Goal: Transaction & Acquisition: Book appointment/travel/reservation

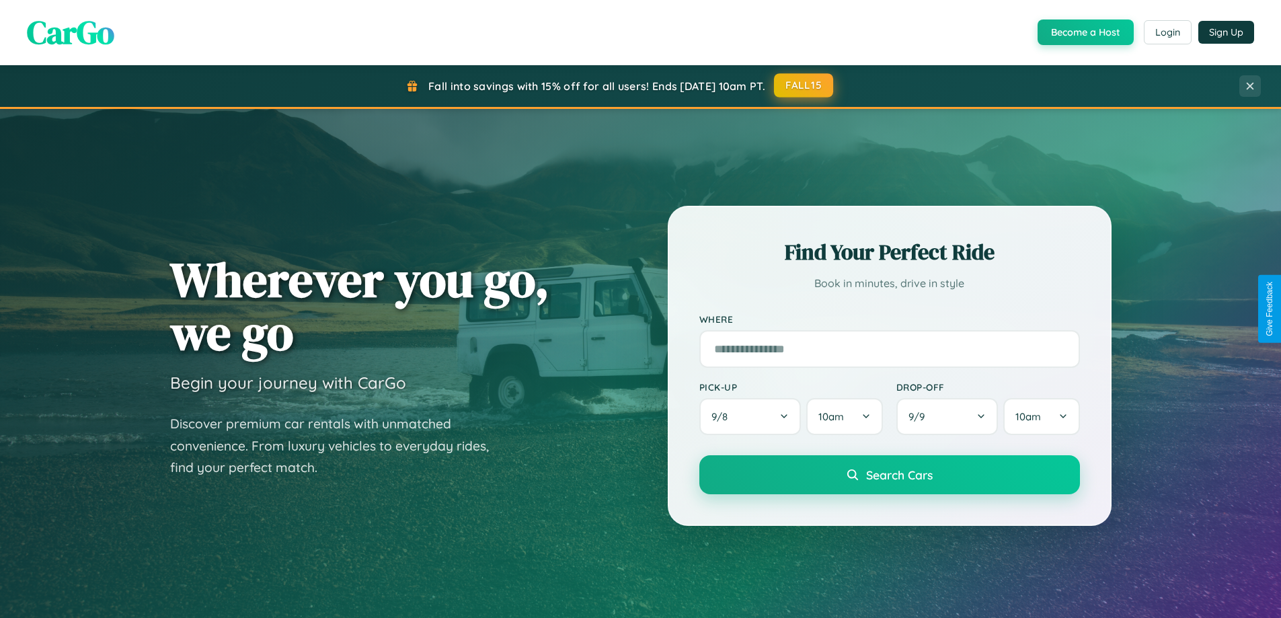
click at [804, 85] on button "FALL15" at bounding box center [803, 85] width 59 height 24
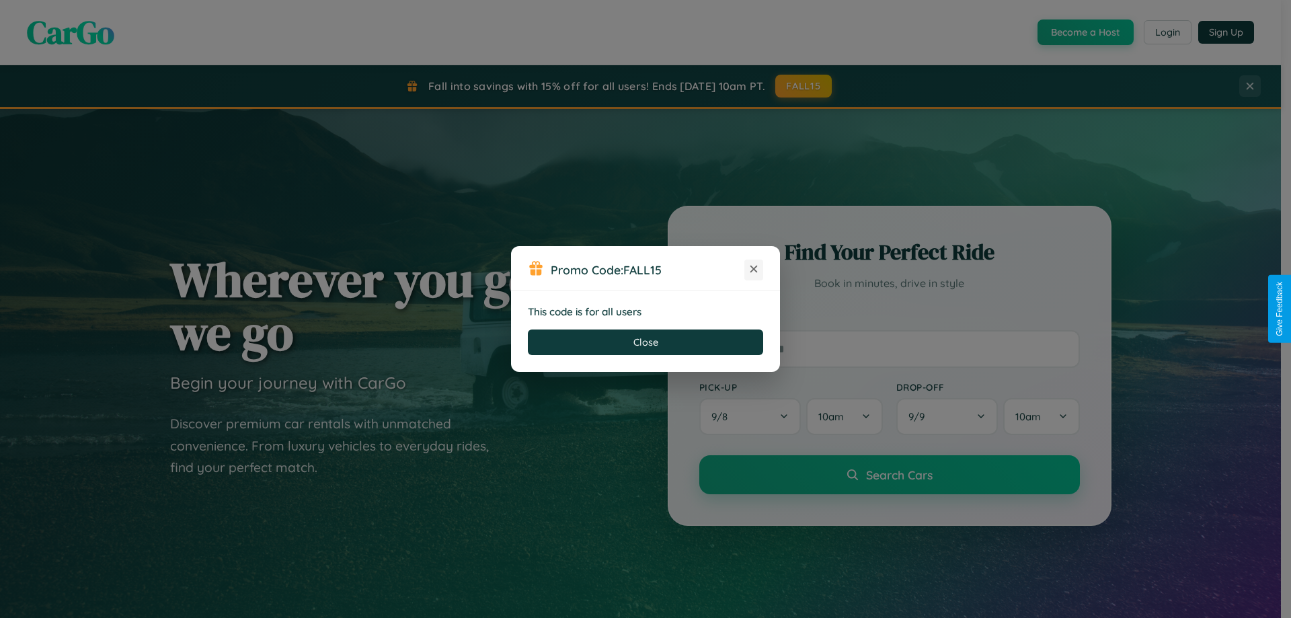
click at [754, 270] on icon at bounding box center [753, 268] width 13 height 13
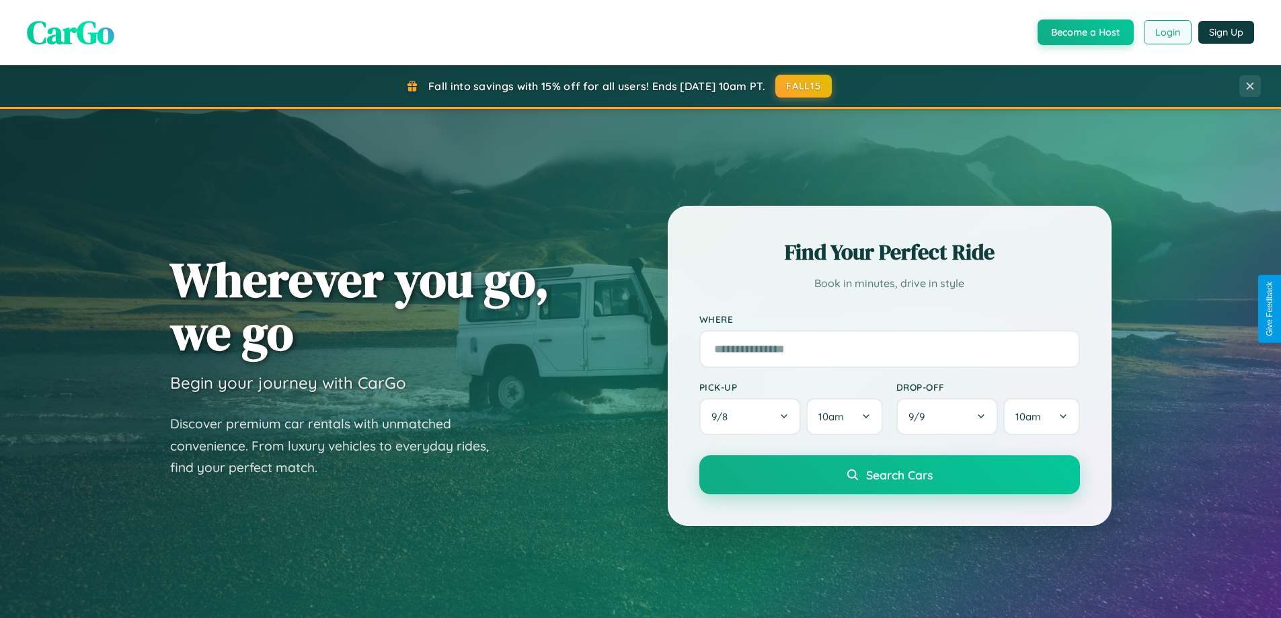
click at [1166, 32] on button "Login" at bounding box center [1168, 32] width 48 height 24
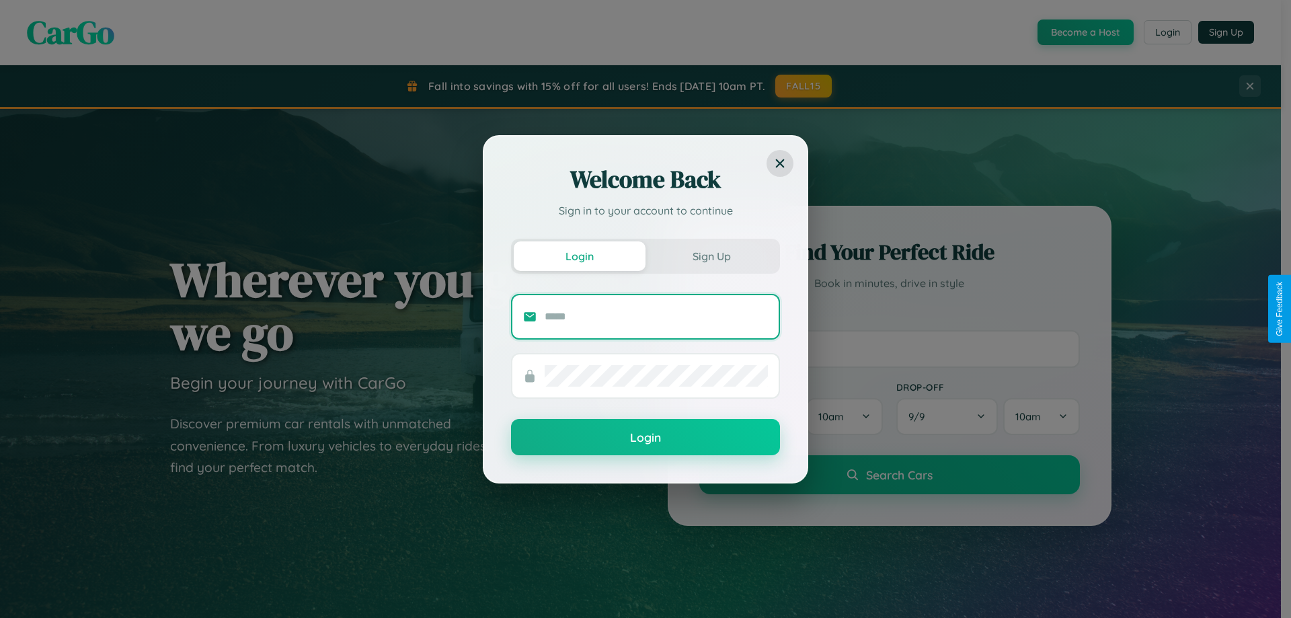
click at [656, 316] on input "text" at bounding box center [656, 317] width 223 height 22
type input "**********"
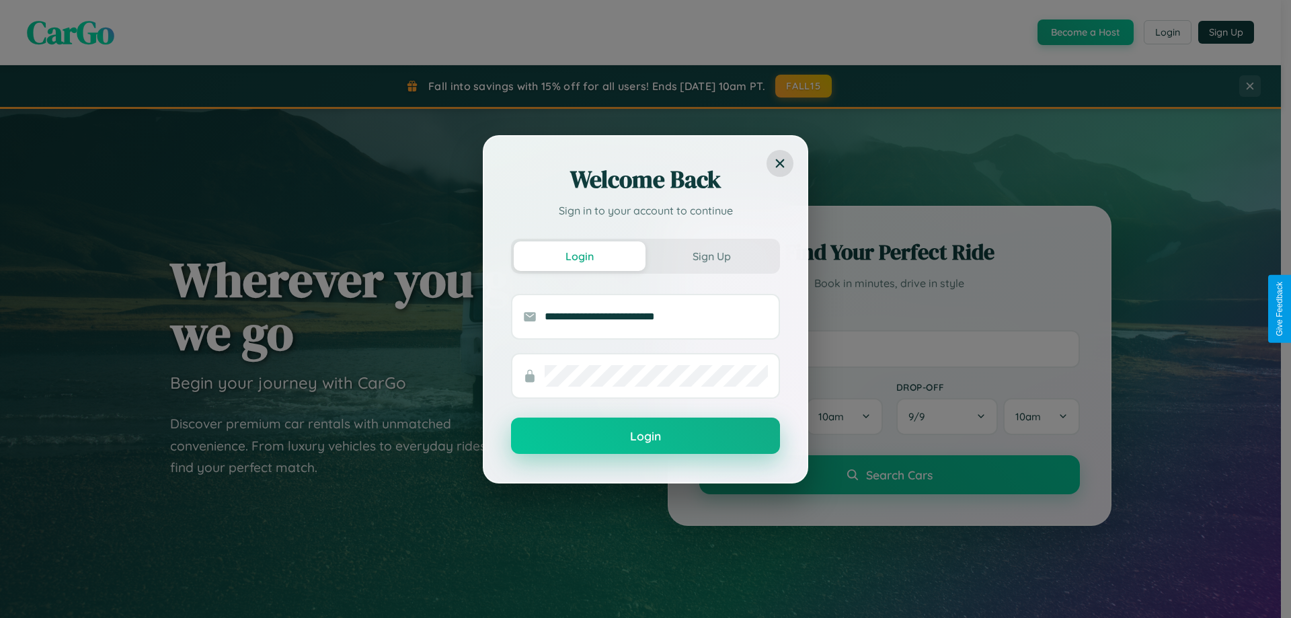
click at [645, 436] on button "Login" at bounding box center [645, 436] width 269 height 36
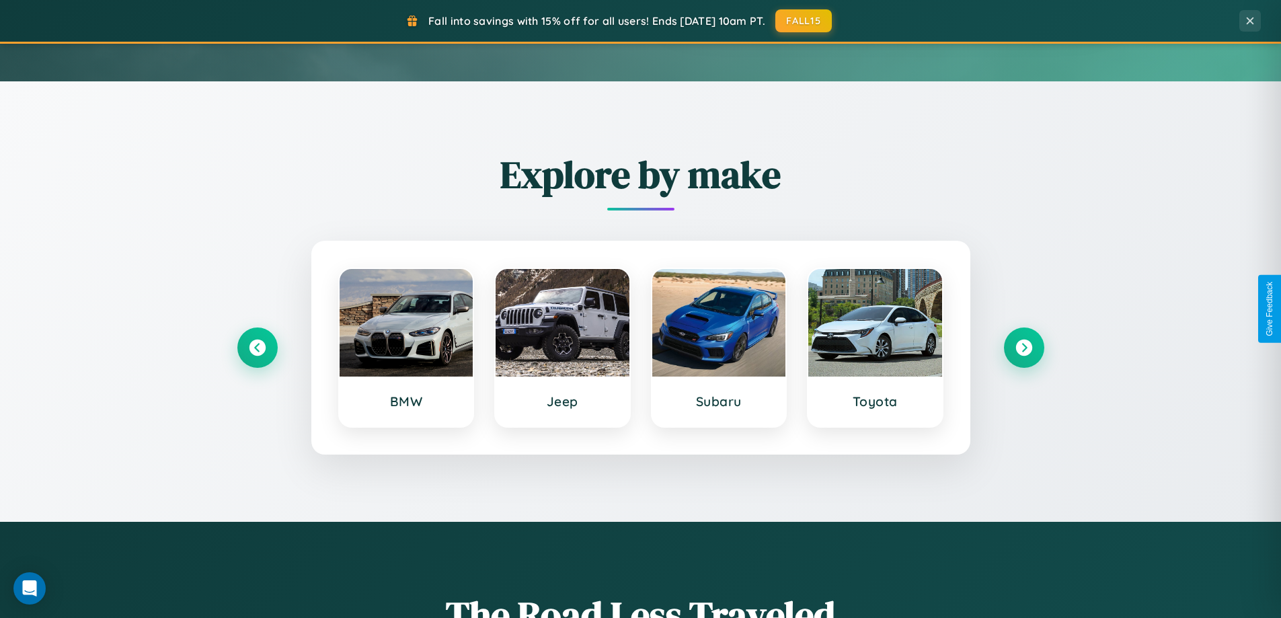
scroll to position [580, 0]
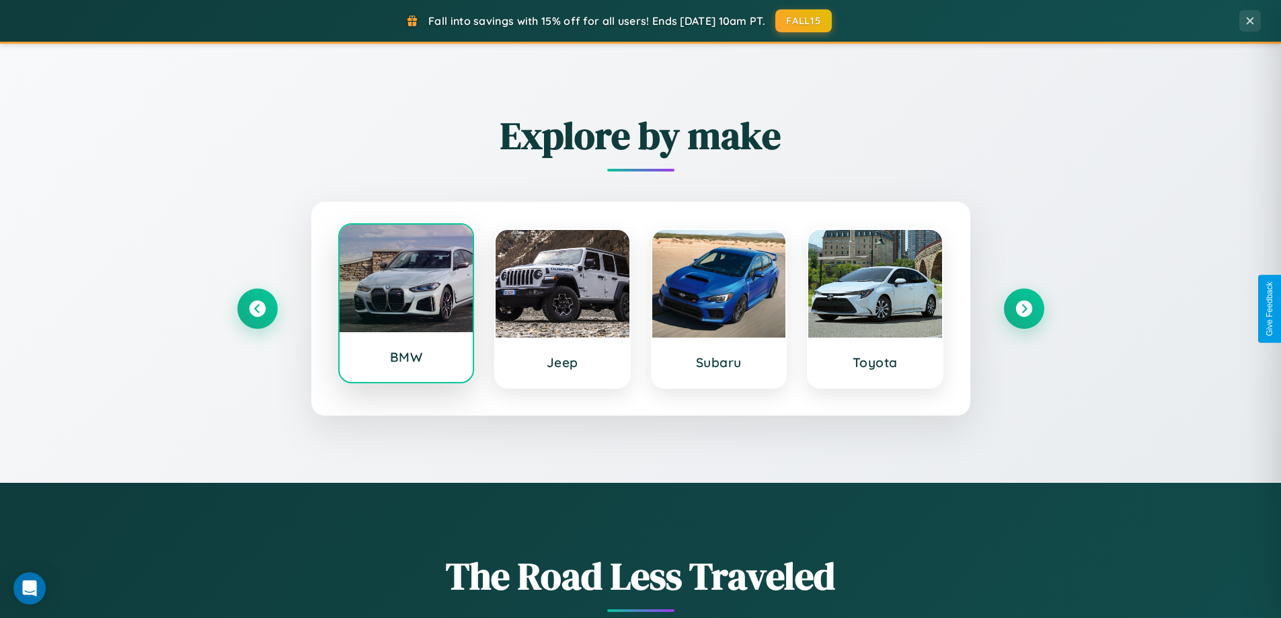
click at [405, 304] on div at bounding box center [407, 279] width 134 height 108
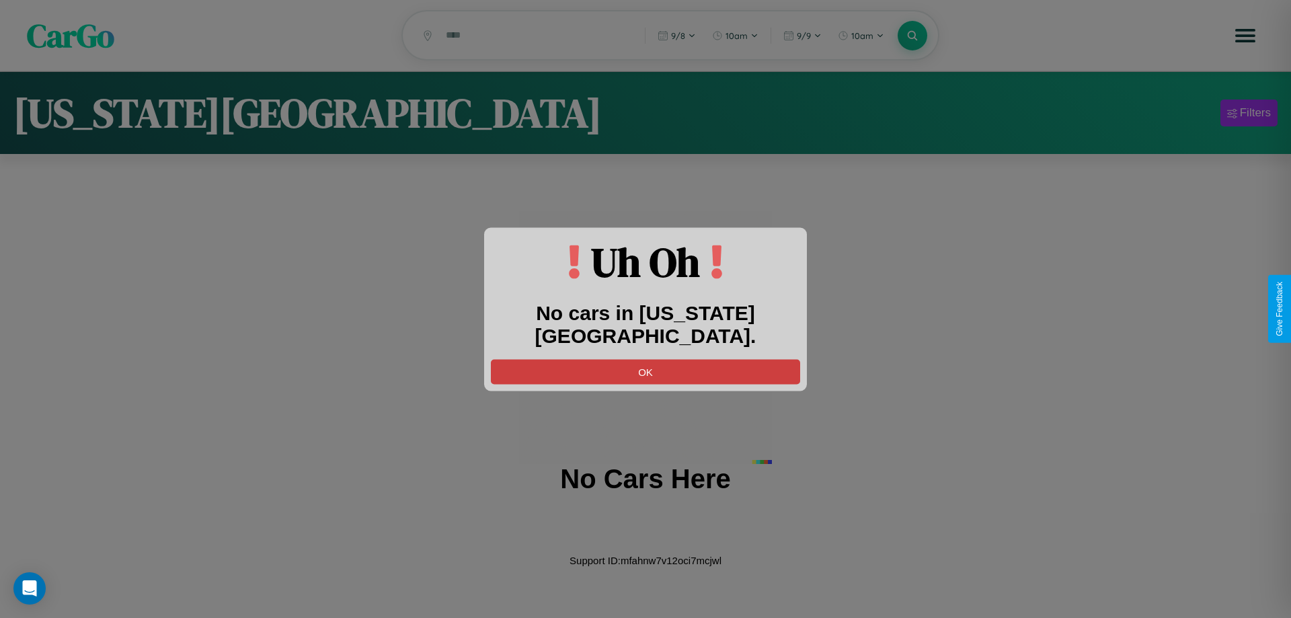
click at [645, 359] on button "OK" at bounding box center [645, 371] width 309 height 25
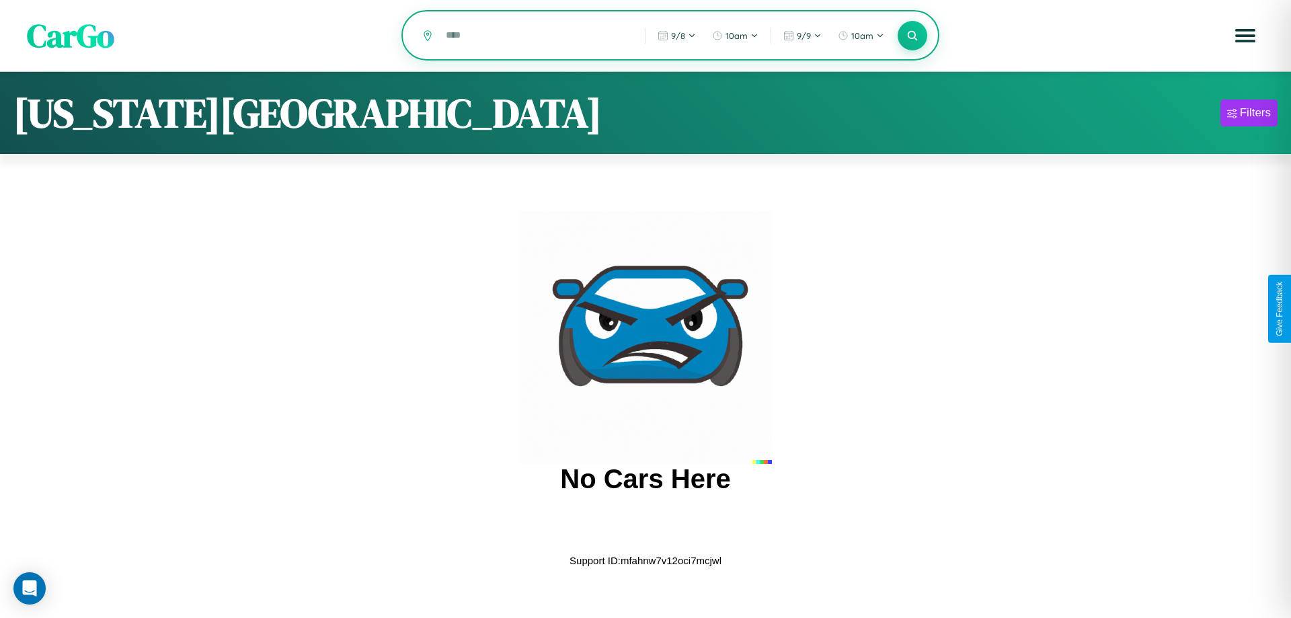
click at [535, 36] on input "text" at bounding box center [535, 36] width 192 height 24
type input "*"
click at [912, 36] on icon at bounding box center [912, 35] width 13 height 13
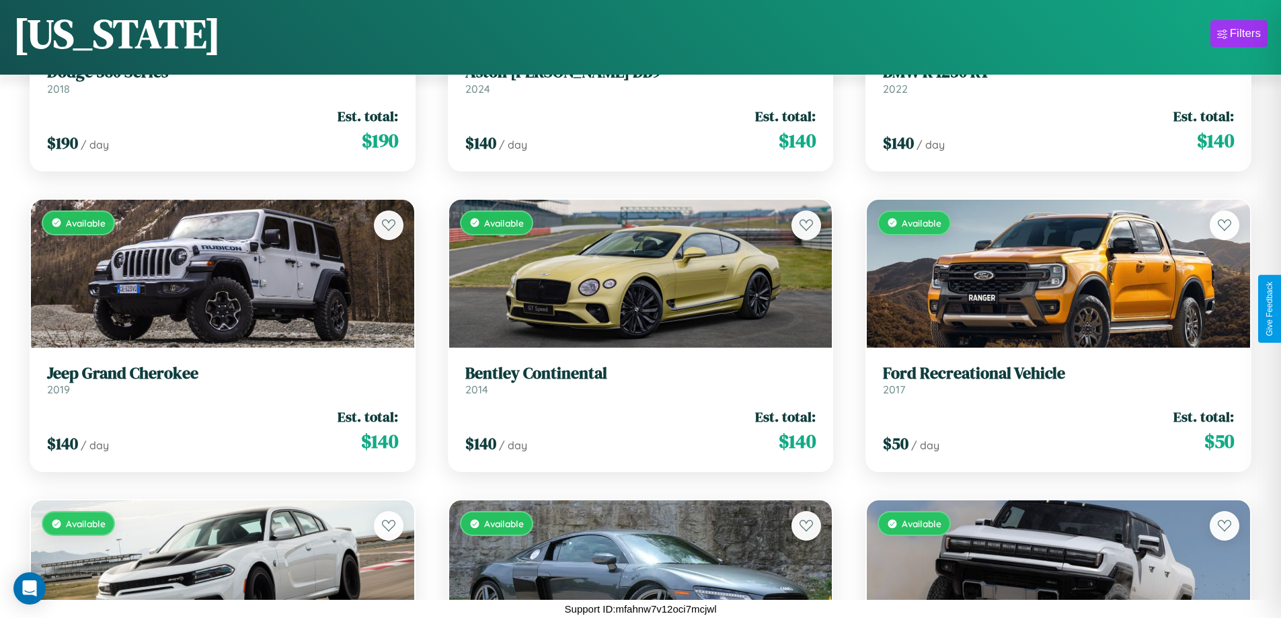
scroll to position [2898, 0]
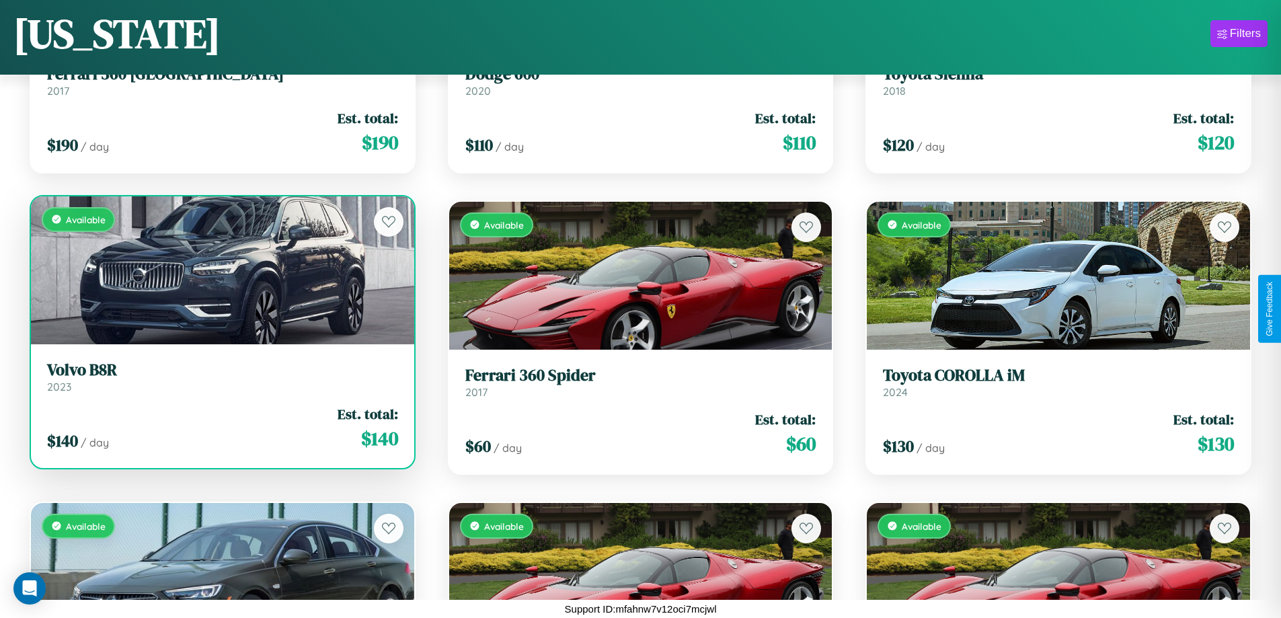
click at [221, 376] on h3 "Volvo B8R" at bounding box center [222, 369] width 351 height 19
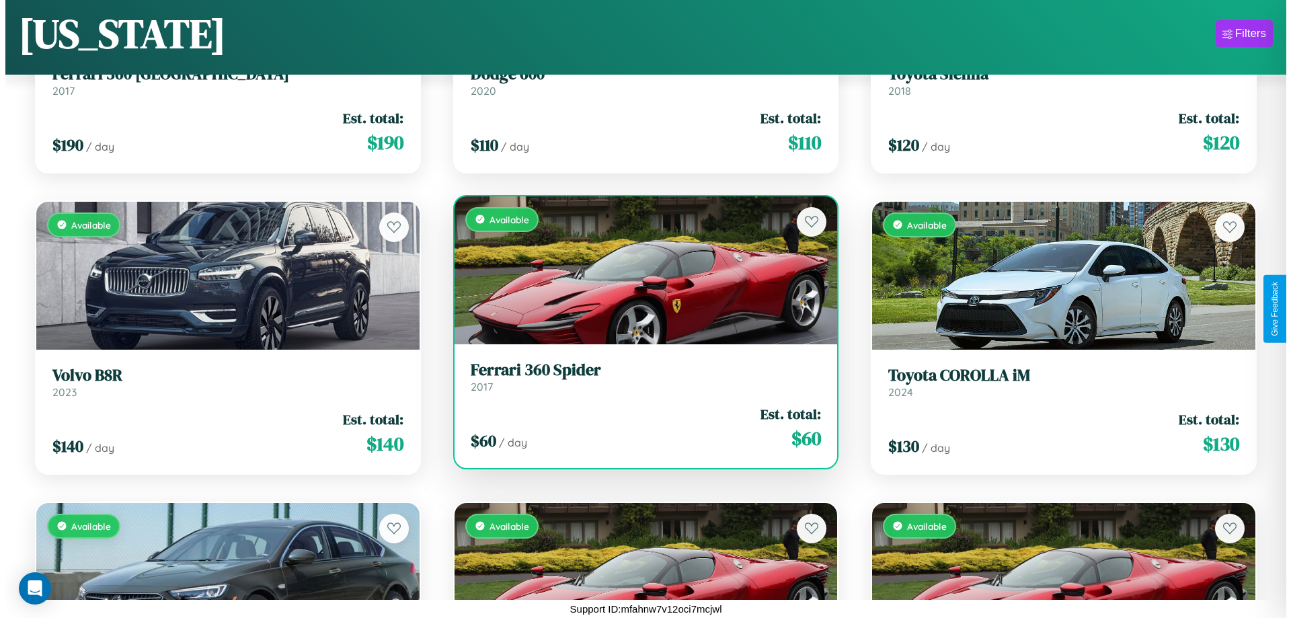
scroll to position [0, 0]
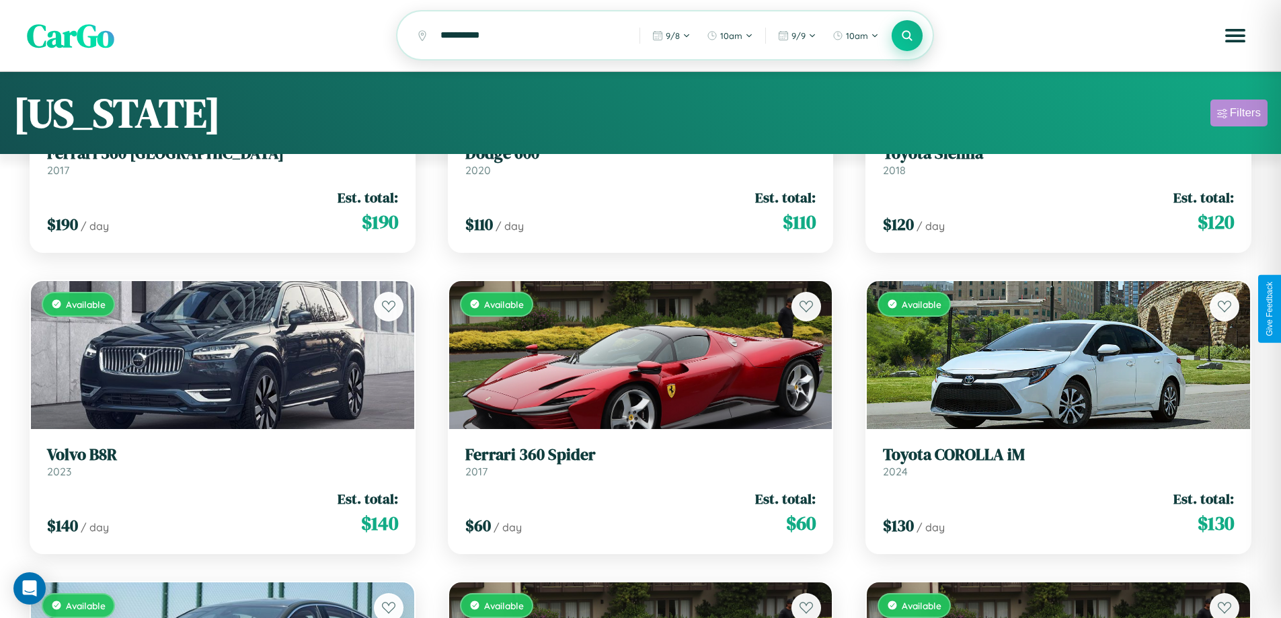
click at [1238, 115] on div "Filters" at bounding box center [1245, 112] width 31 height 13
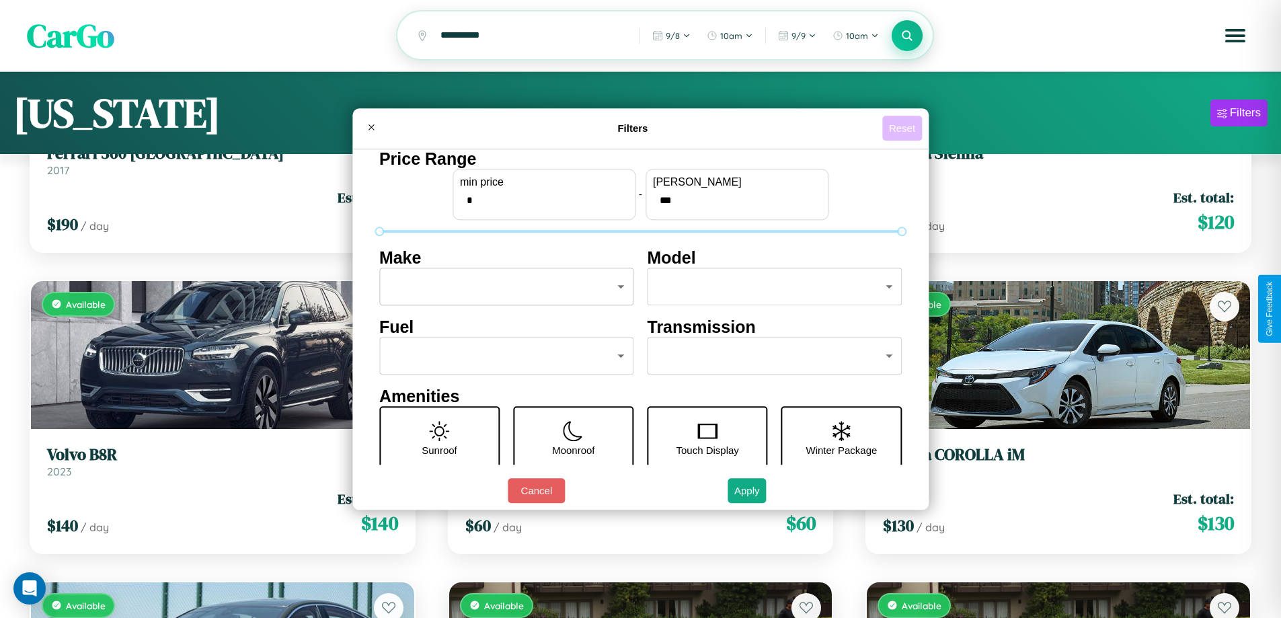
click at [904, 128] on button "Reset" at bounding box center [902, 128] width 40 height 25
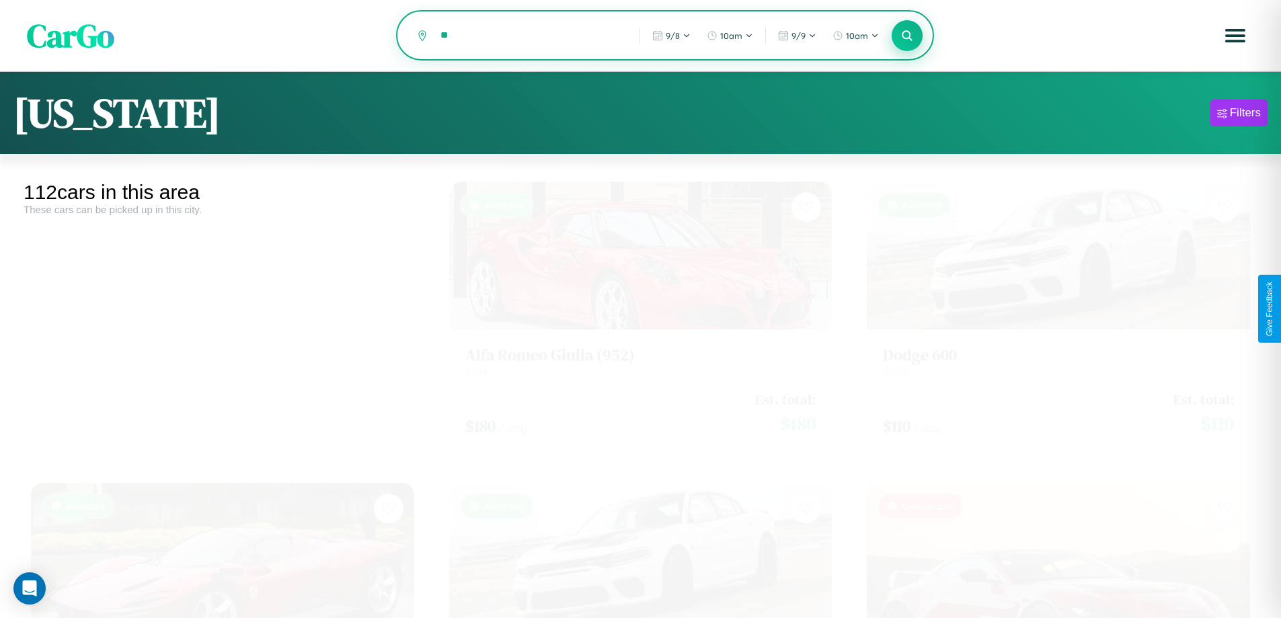
type input "*"
type input "*********"
click at [907, 36] on icon at bounding box center [907, 35] width 13 height 13
